Goal: Find specific page/section: Find specific page/section

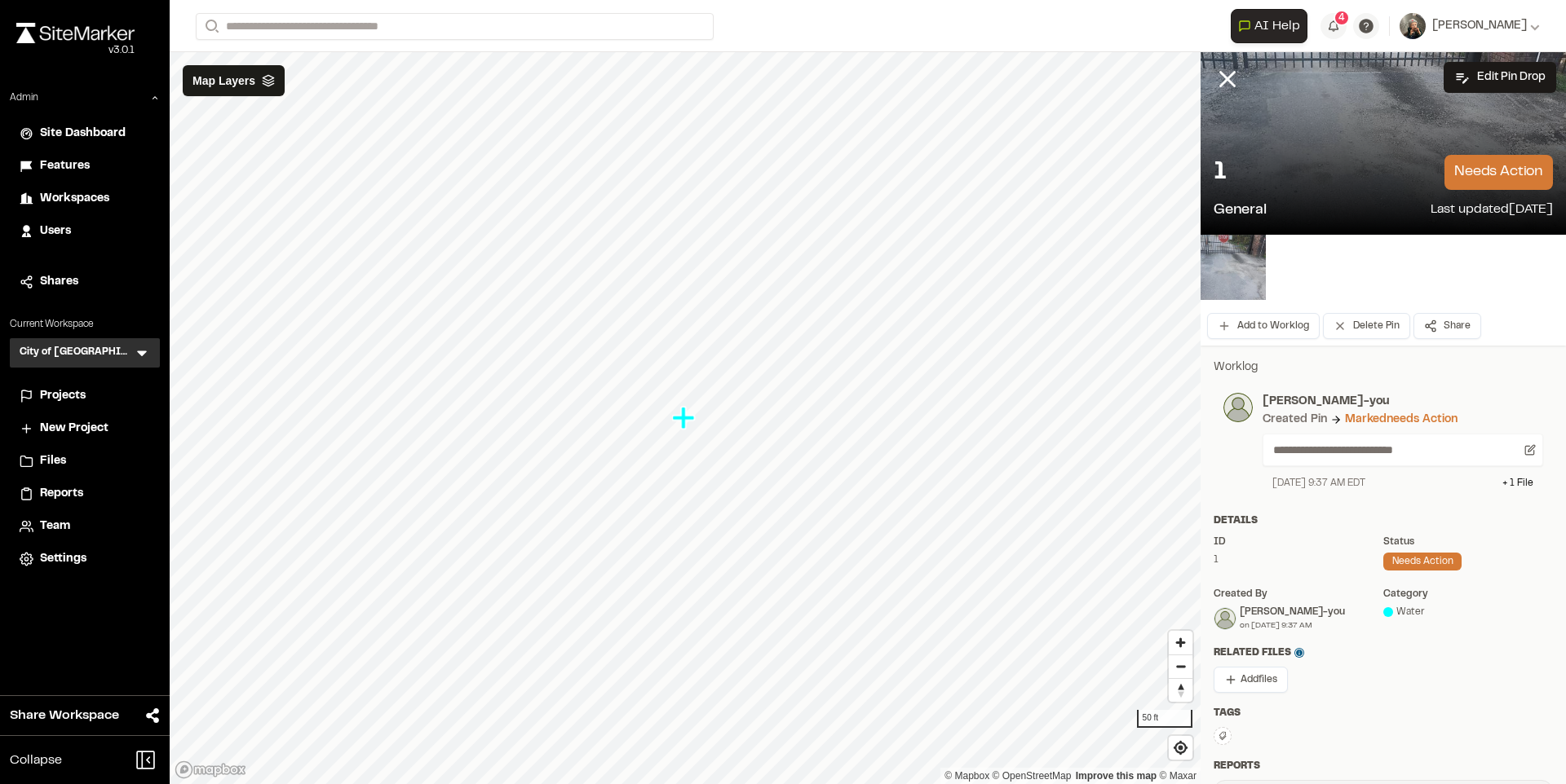
click at [92, 400] on div "Projects" at bounding box center [94, 396] width 110 height 17
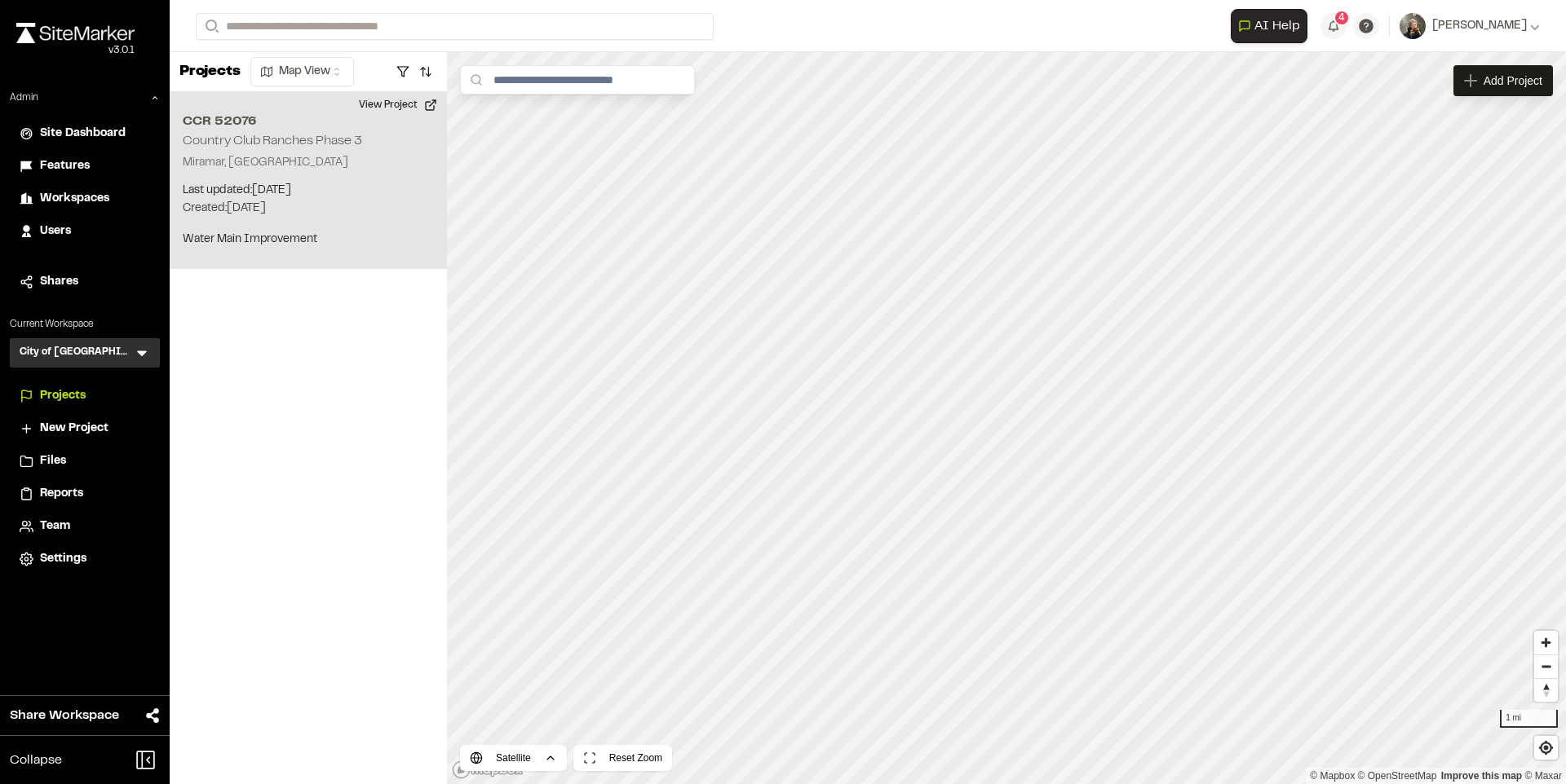
click at [350, 160] on p "Miramar, [GEOGRAPHIC_DATA]" at bounding box center [308, 163] width 251 height 17
click at [402, 110] on button "View Project" at bounding box center [398, 105] width 98 height 26
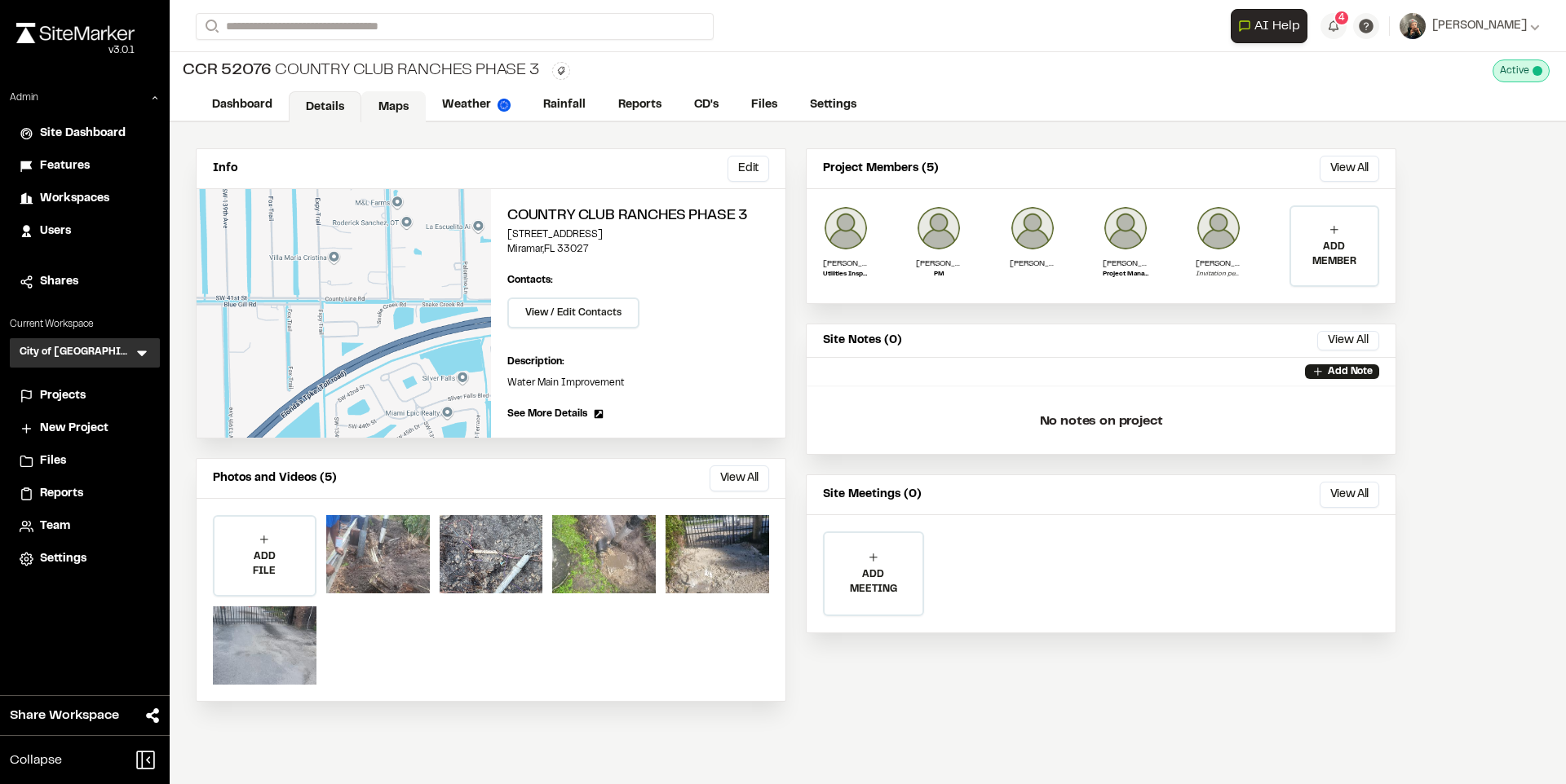
click at [395, 110] on link "Maps" at bounding box center [393, 107] width 64 height 31
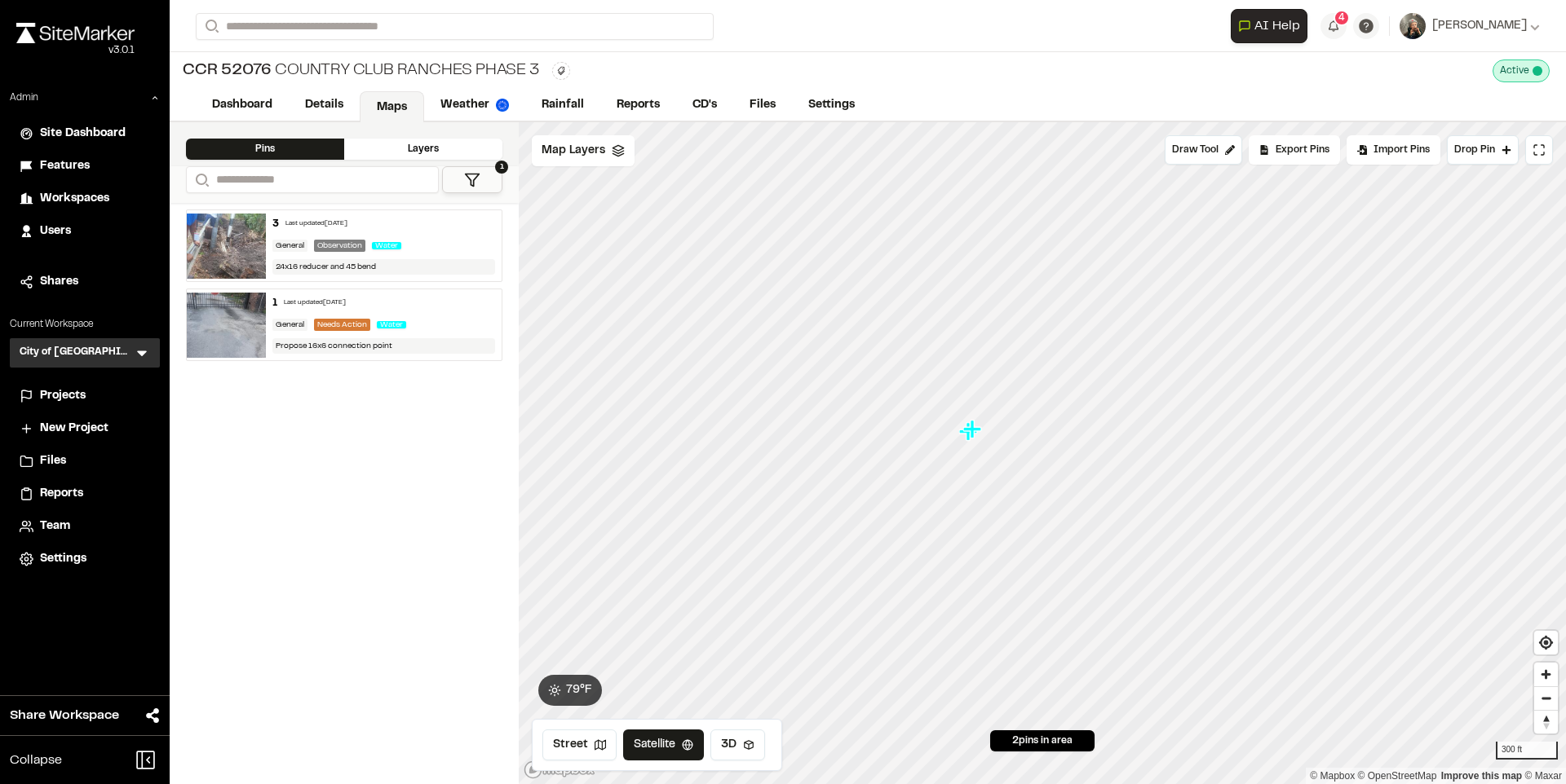
click at [488, 175] on button "1" at bounding box center [472, 180] width 60 height 27
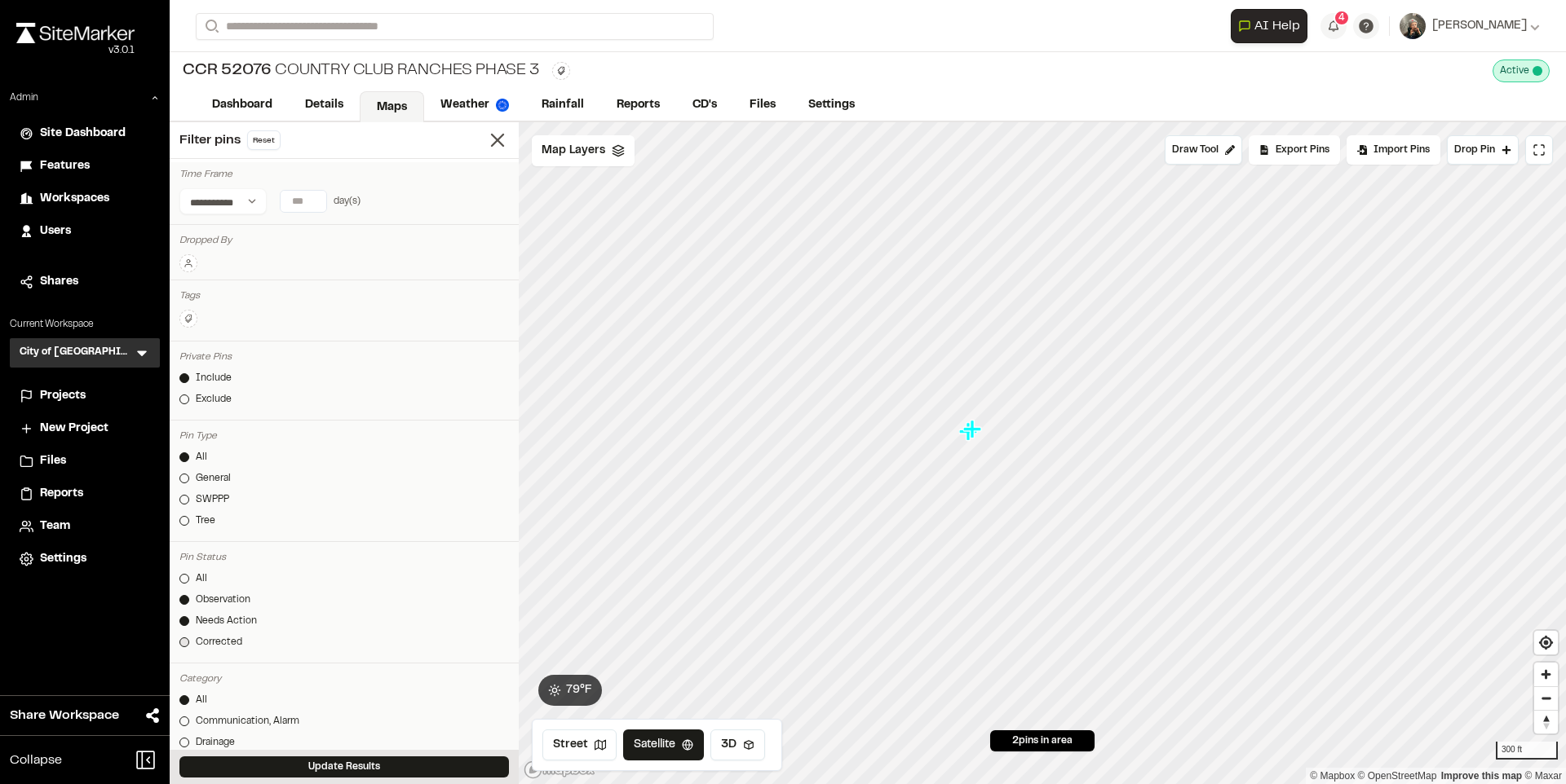
click at [186, 635] on link "Corrected" at bounding box center [344, 641] width 329 height 15
click at [392, 767] on button "Update Results" at bounding box center [344, 767] width 329 height 21
click at [490, 137] on icon at bounding box center [498, 141] width 23 height 23
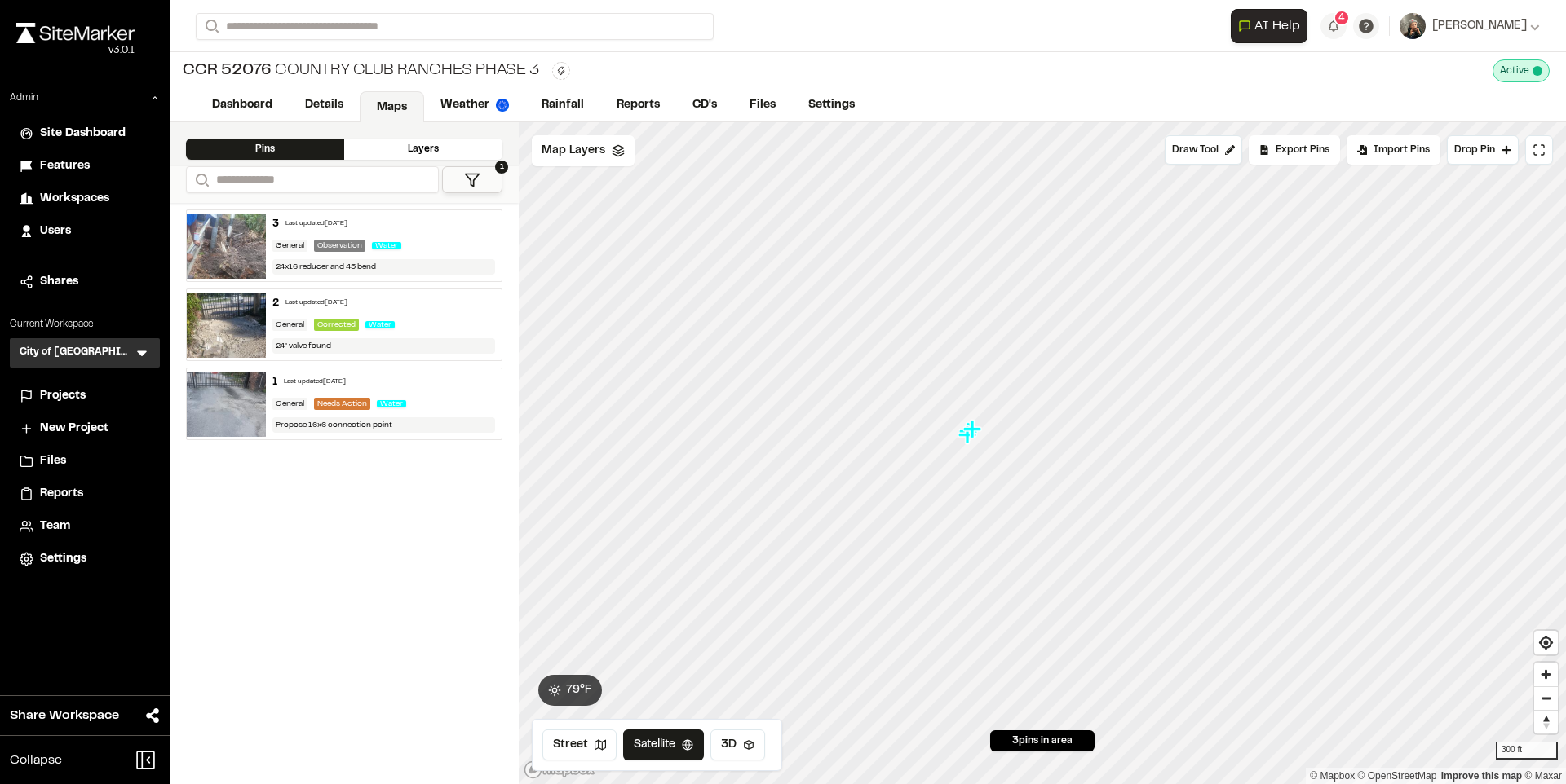
click at [377, 304] on div "2 Last updated Oct 15, 2025" at bounding box center [384, 303] width 223 height 15
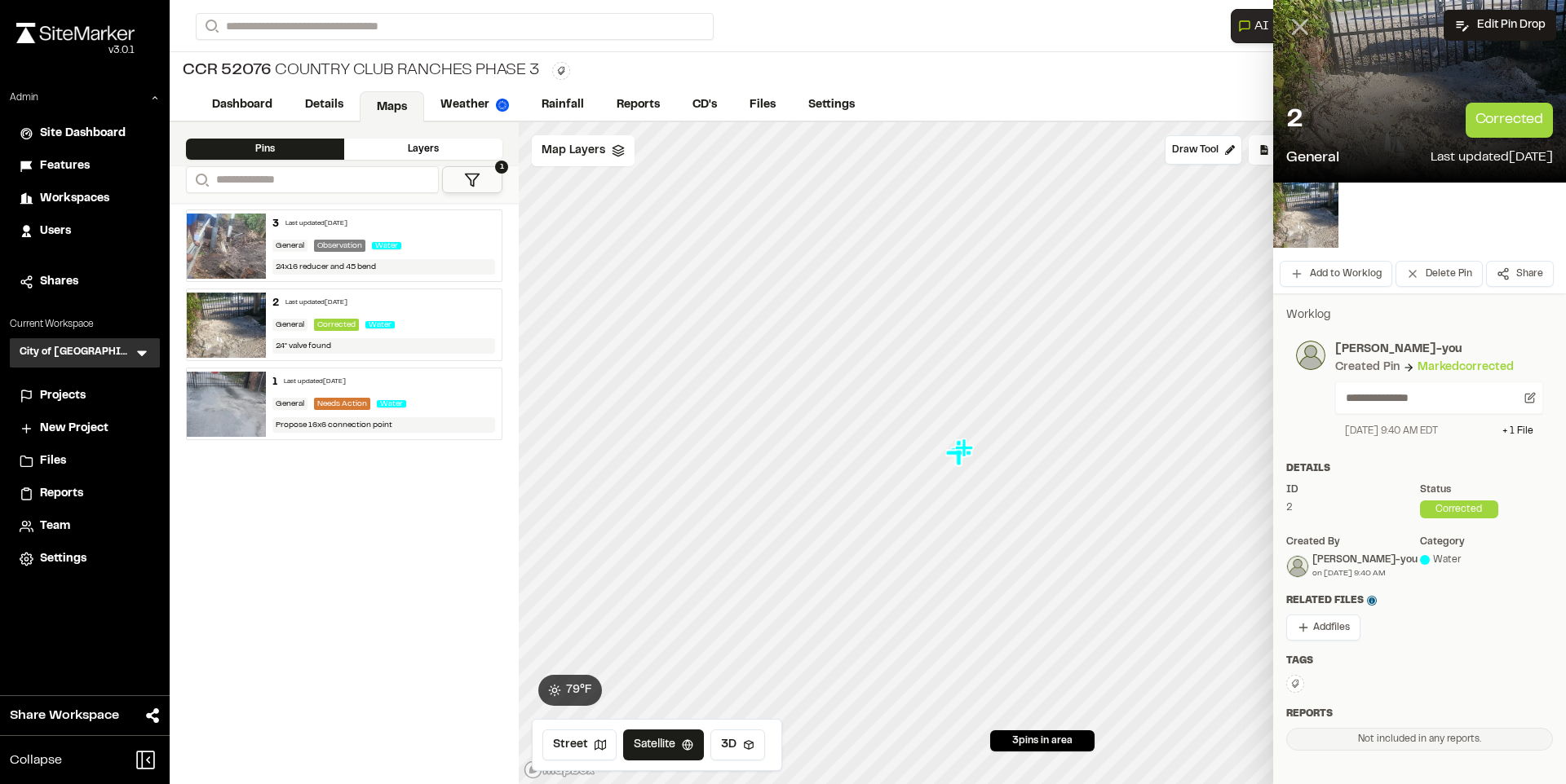
click at [1298, 23] on line at bounding box center [1300, 27] width 14 height 14
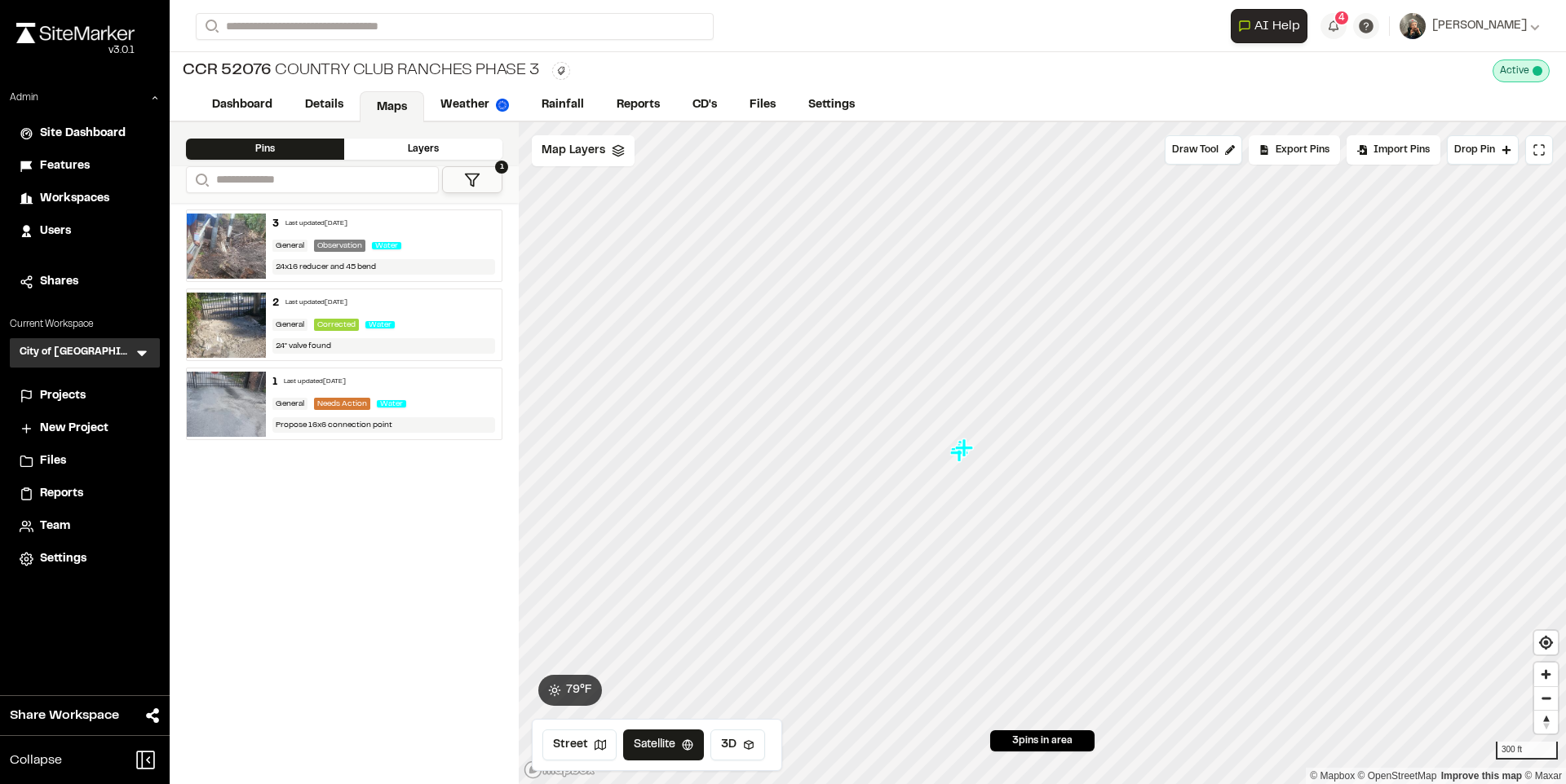
click at [321, 229] on div "Last updated Oct 15, 2025" at bounding box center [317, 224] width 62 height 10
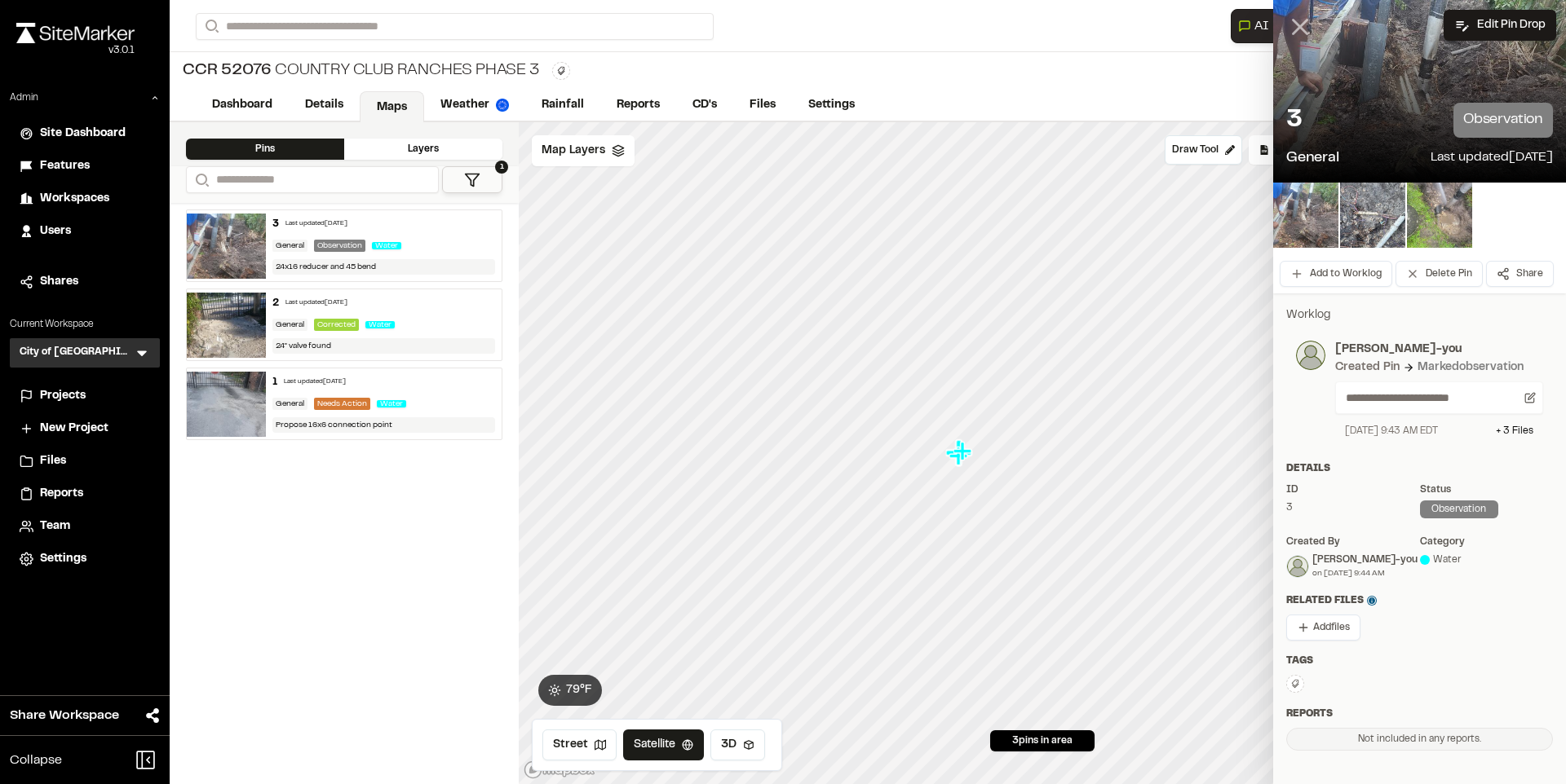
click at [1293, 23] on line at bounding box center [1300, 27] width 14 height 14
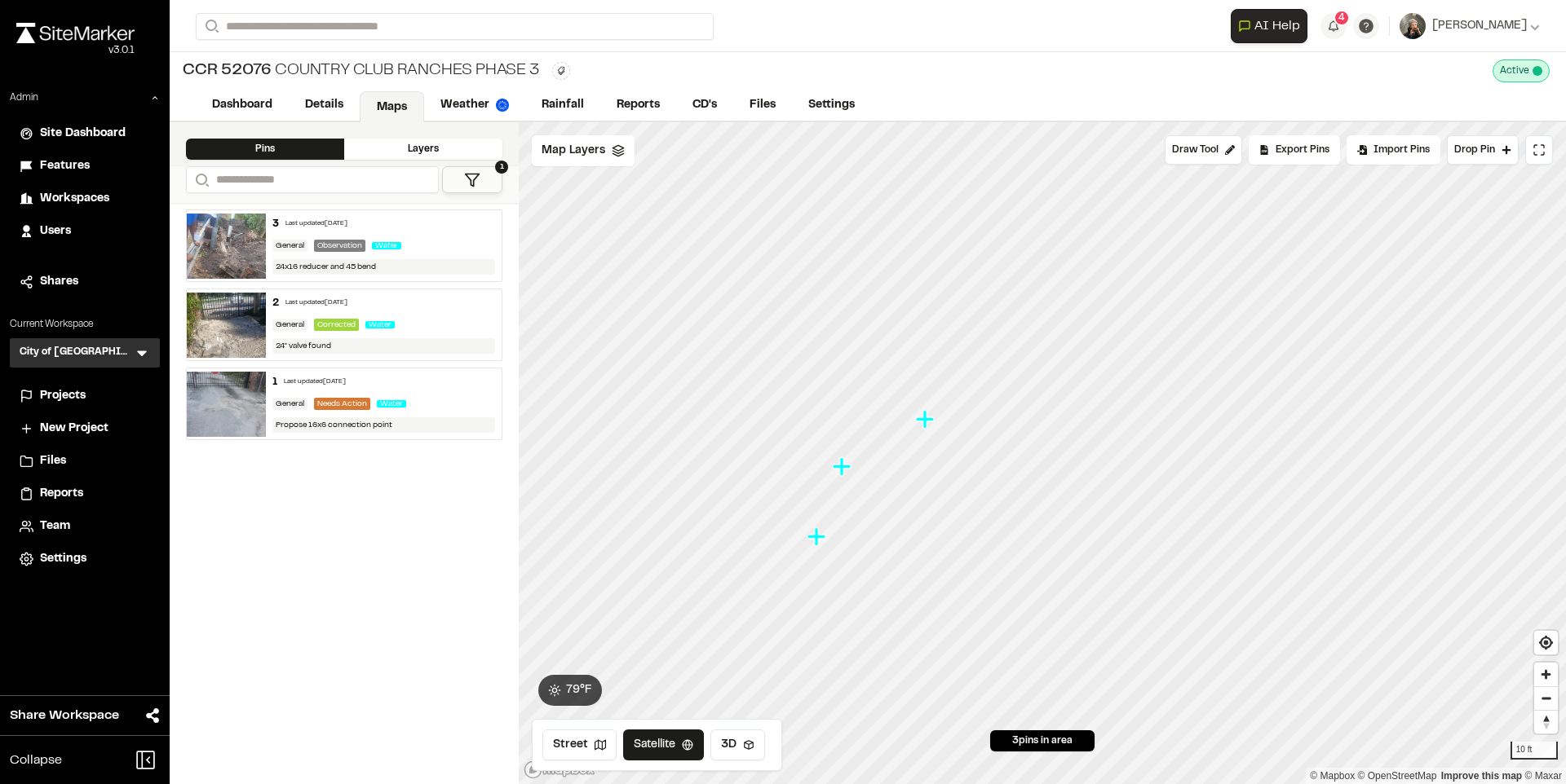
click at [403, 231] on div "3 Last updated Oct 15, 2025" at bounding box center [384, 223] width 223 height 15
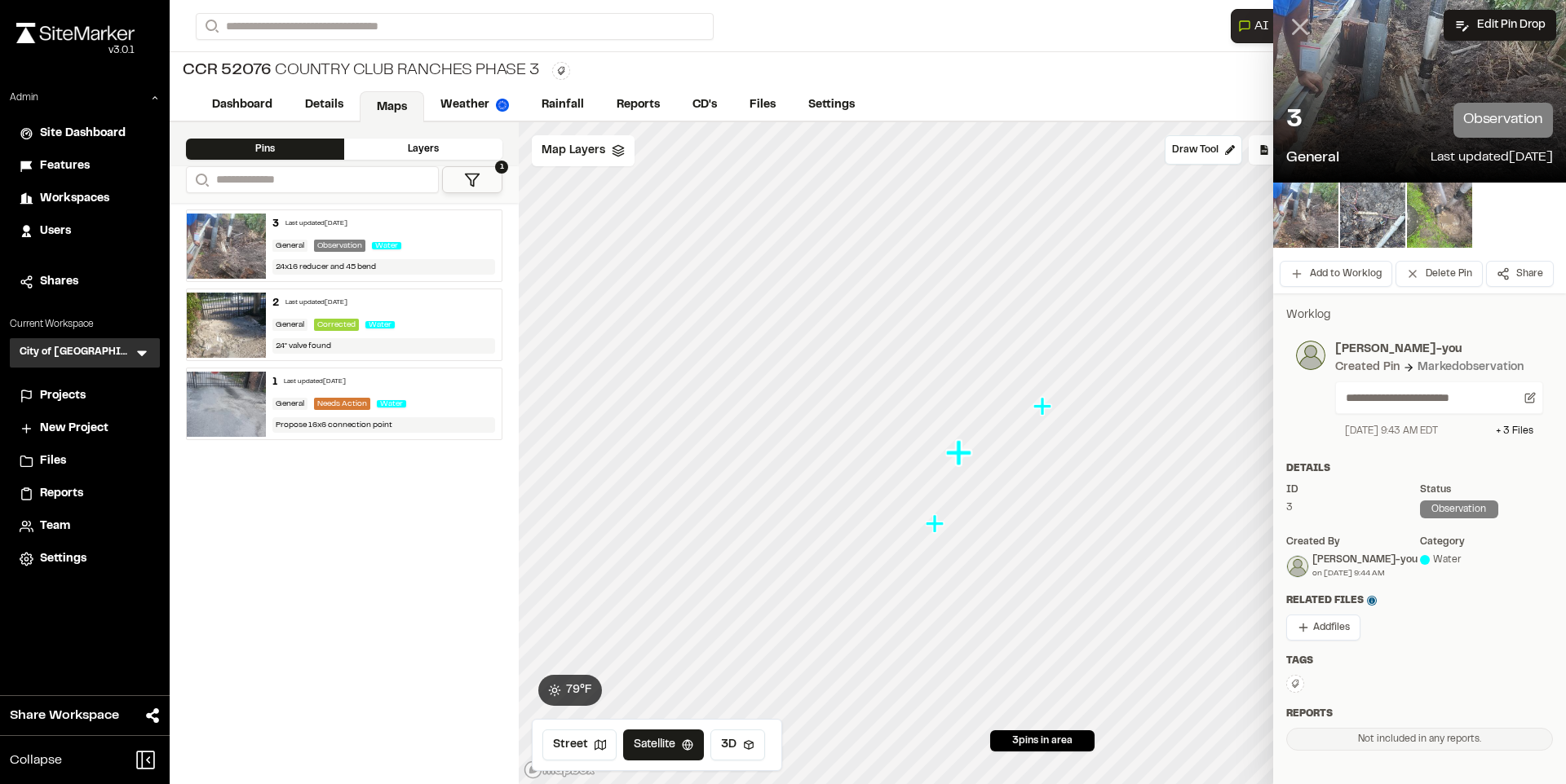
click at [1293, 20] on line at bounding box center [1300, 27] width 14 height 14
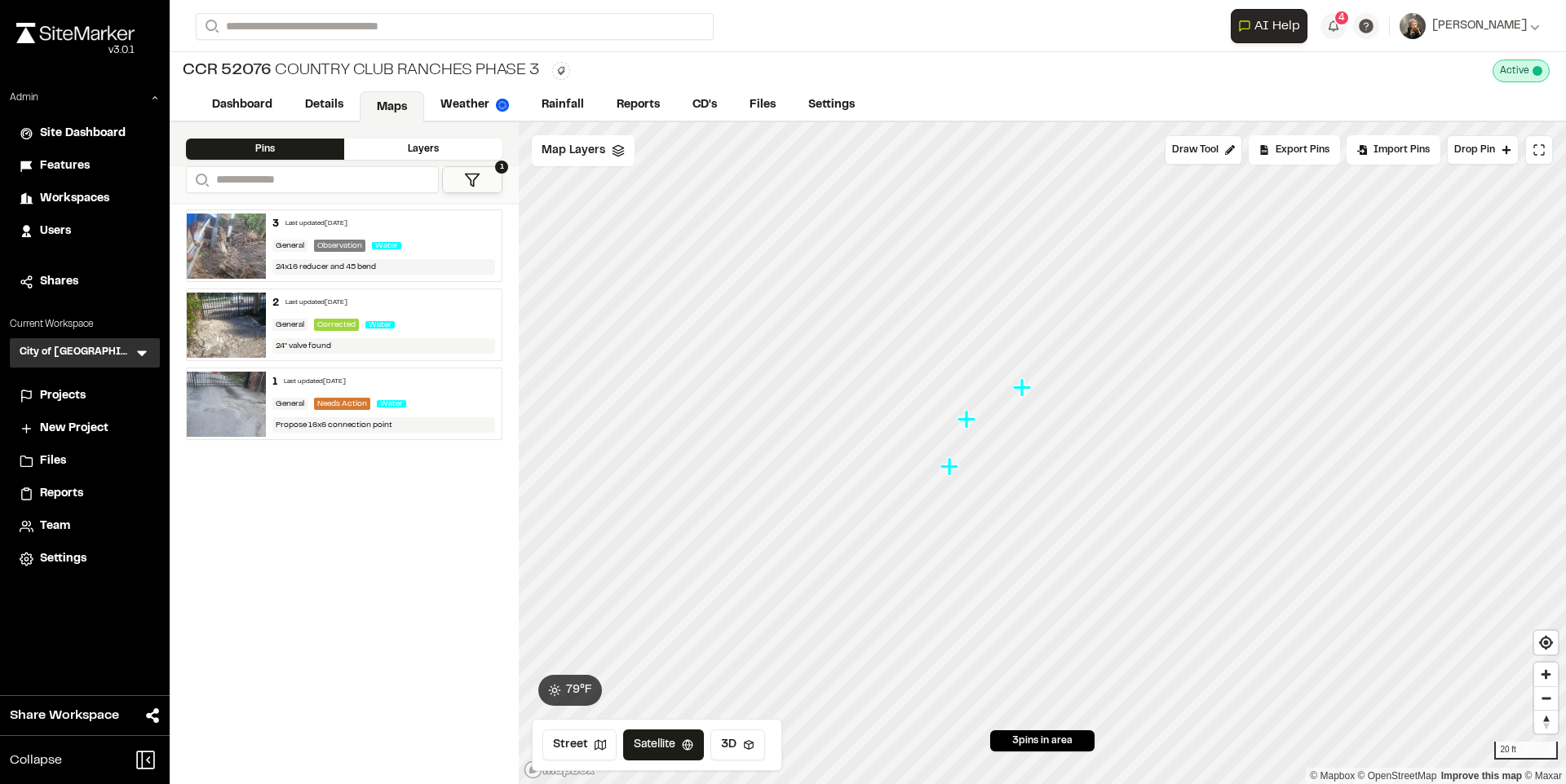
click at [219, 243] on img at bounding box center [225, 245] width 79 height 65
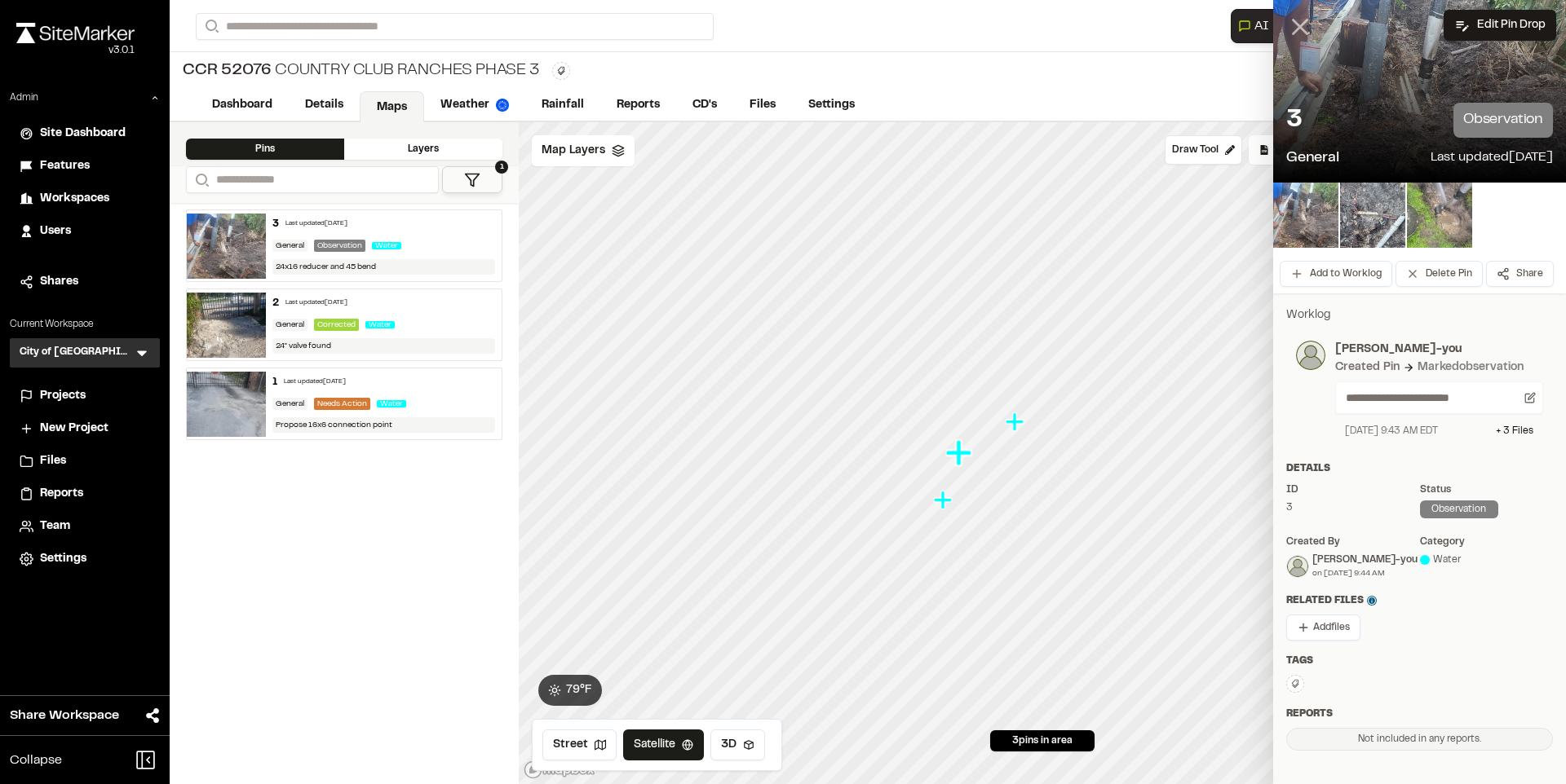
click at [1305, 28] on icon at bounding box center [1300, 26] width 28 height 28
